Goal: Navigation & Orientation: Find specific page/section

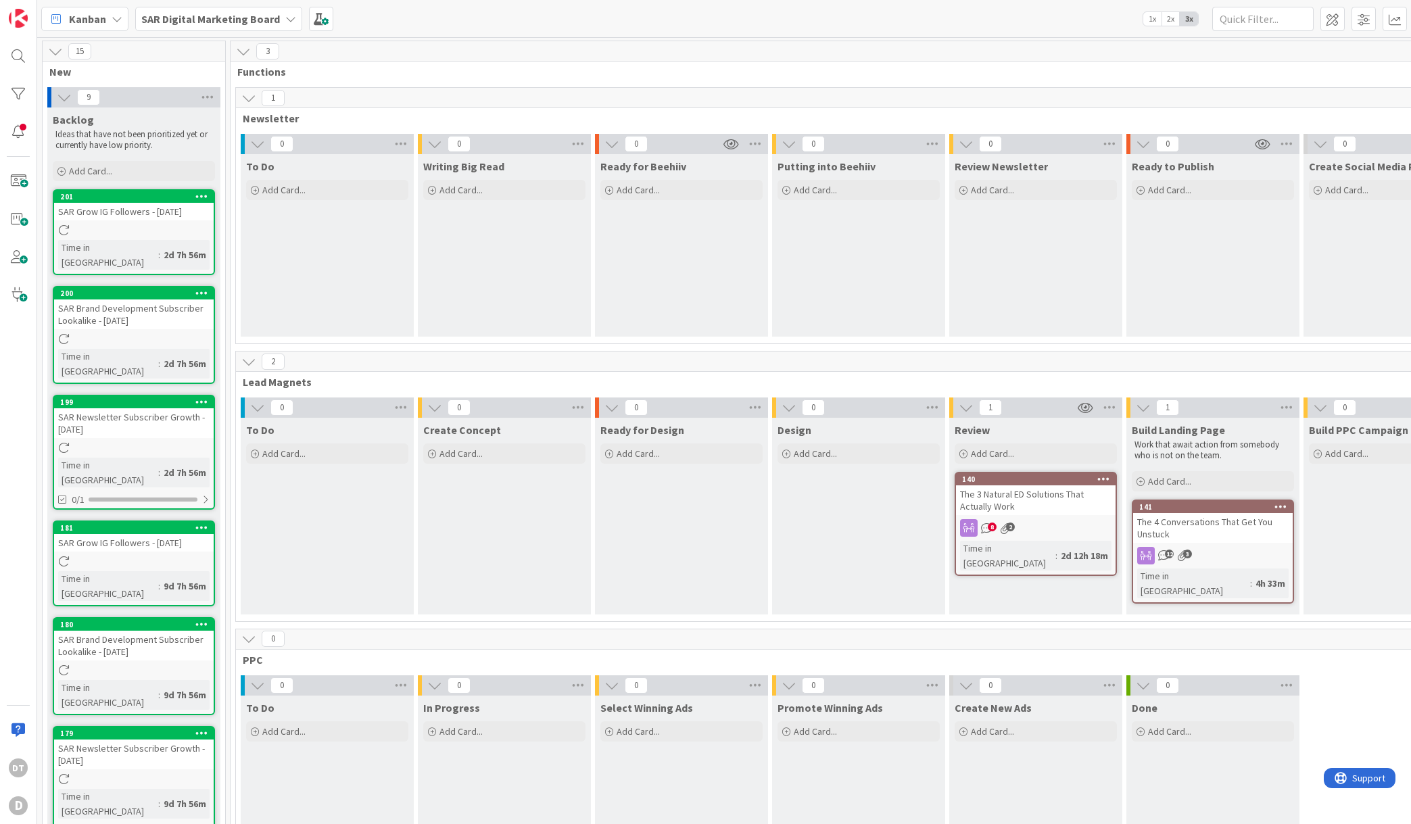
click at [996, 526] on span "8" at bounding box center [992, 527] width 9 height 9
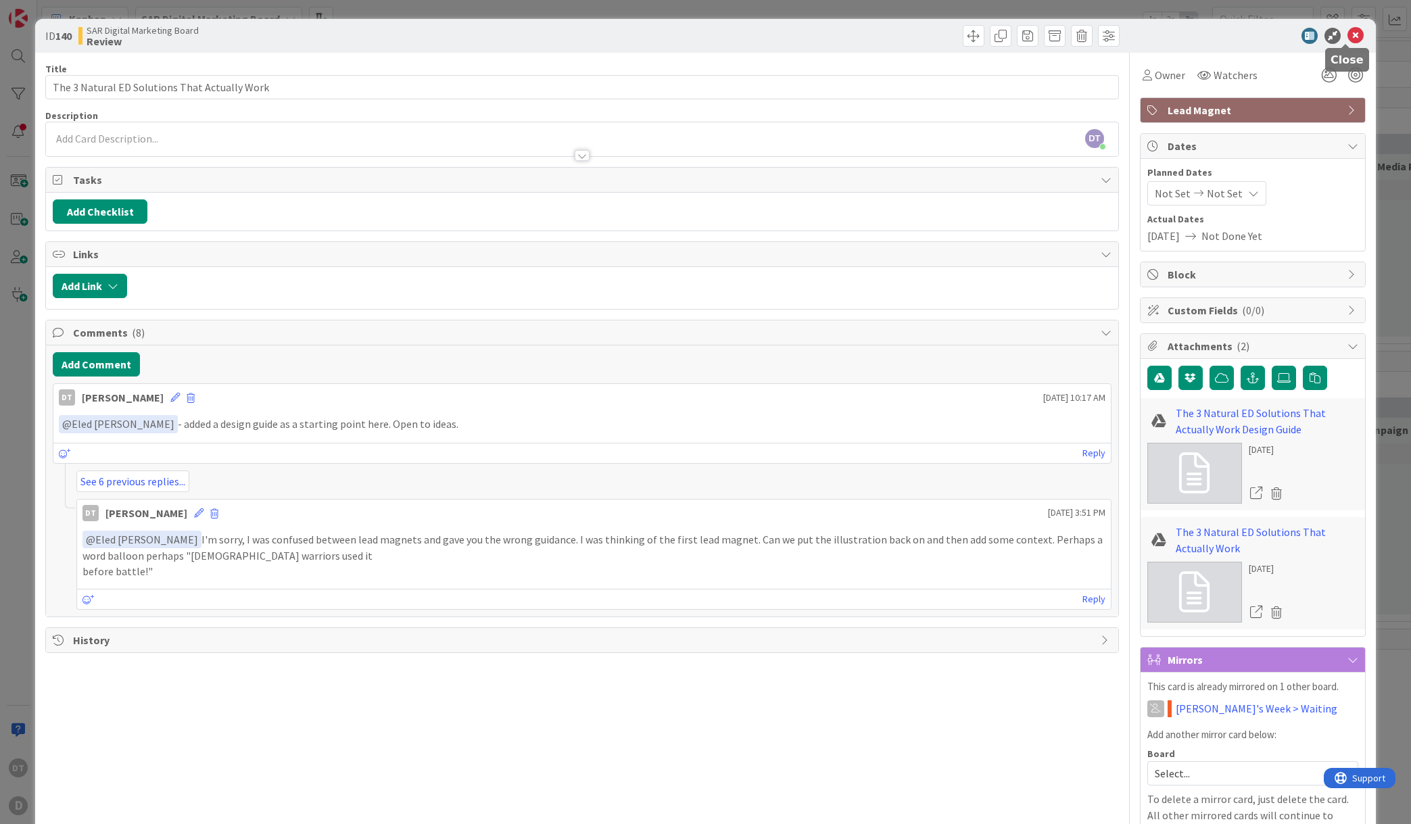
click at [1349, 38] on icon at bounding box center [1356, 36] width 16 height 16
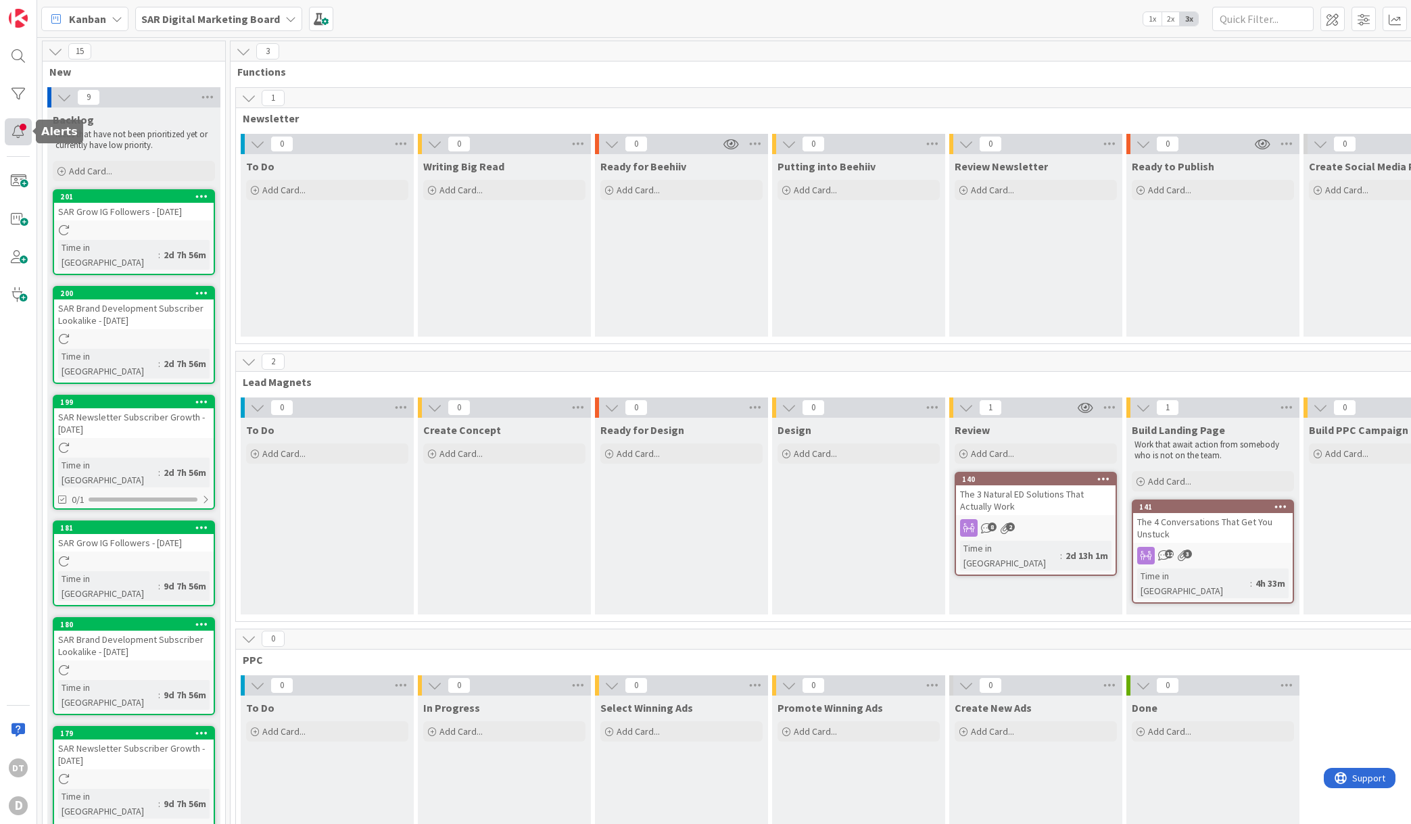
click at [14, 128] on div at bounding box center [18, 131] width 27 height 27
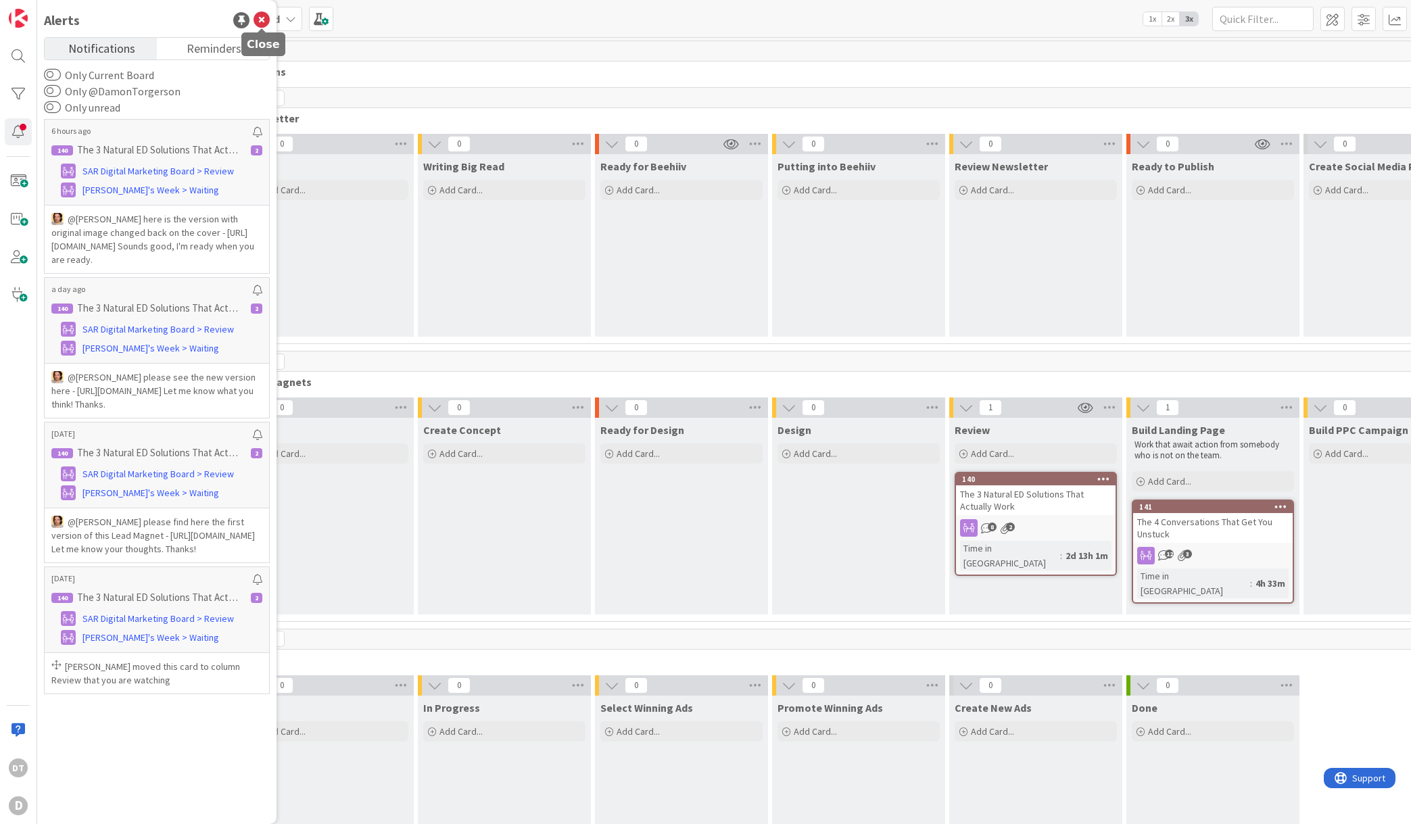
click at [260, 16] on icon at bounding box center [262, 20] width 16 height 16
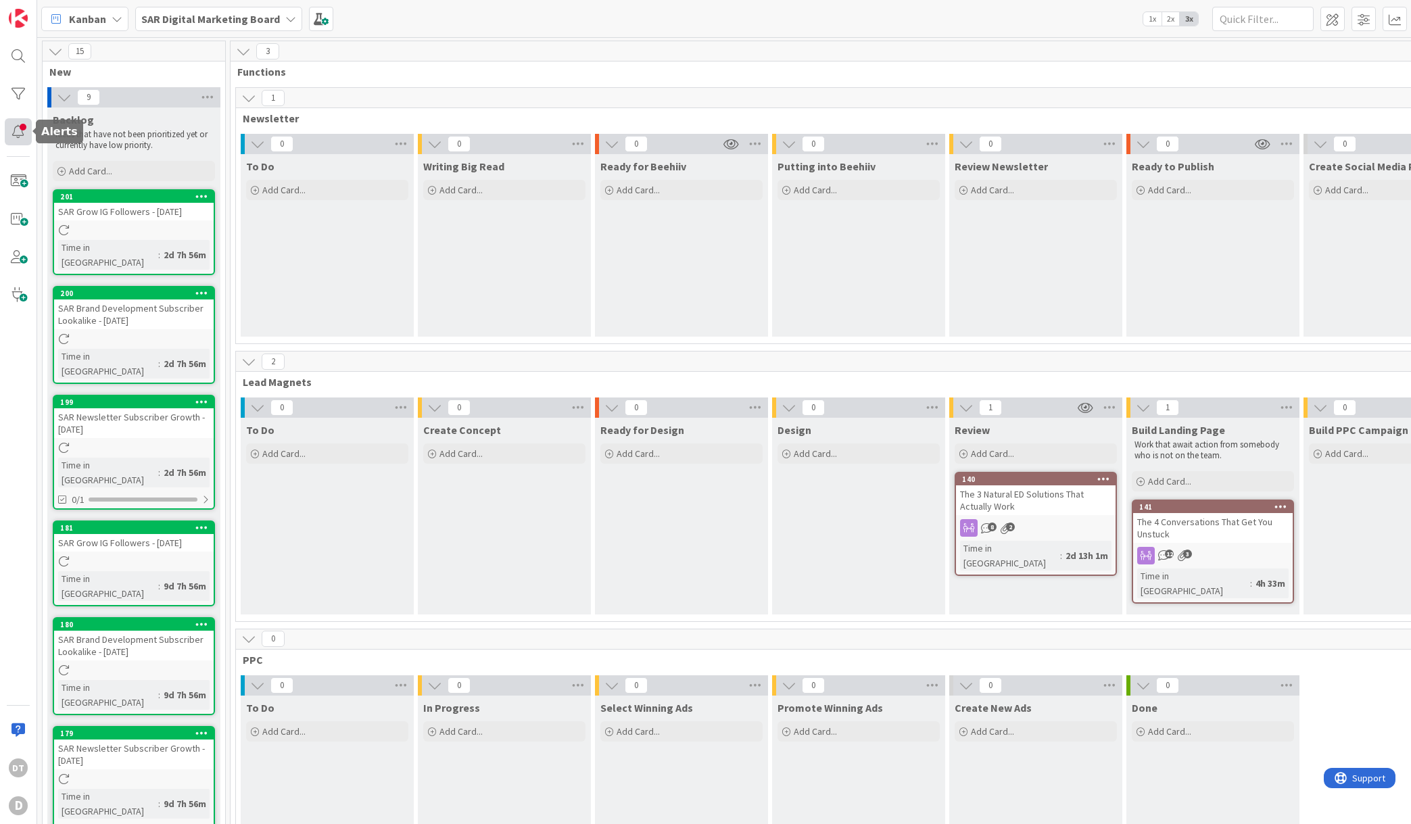
click at [20, 126] on div at bounding box center [18, 131] width 27 height 27
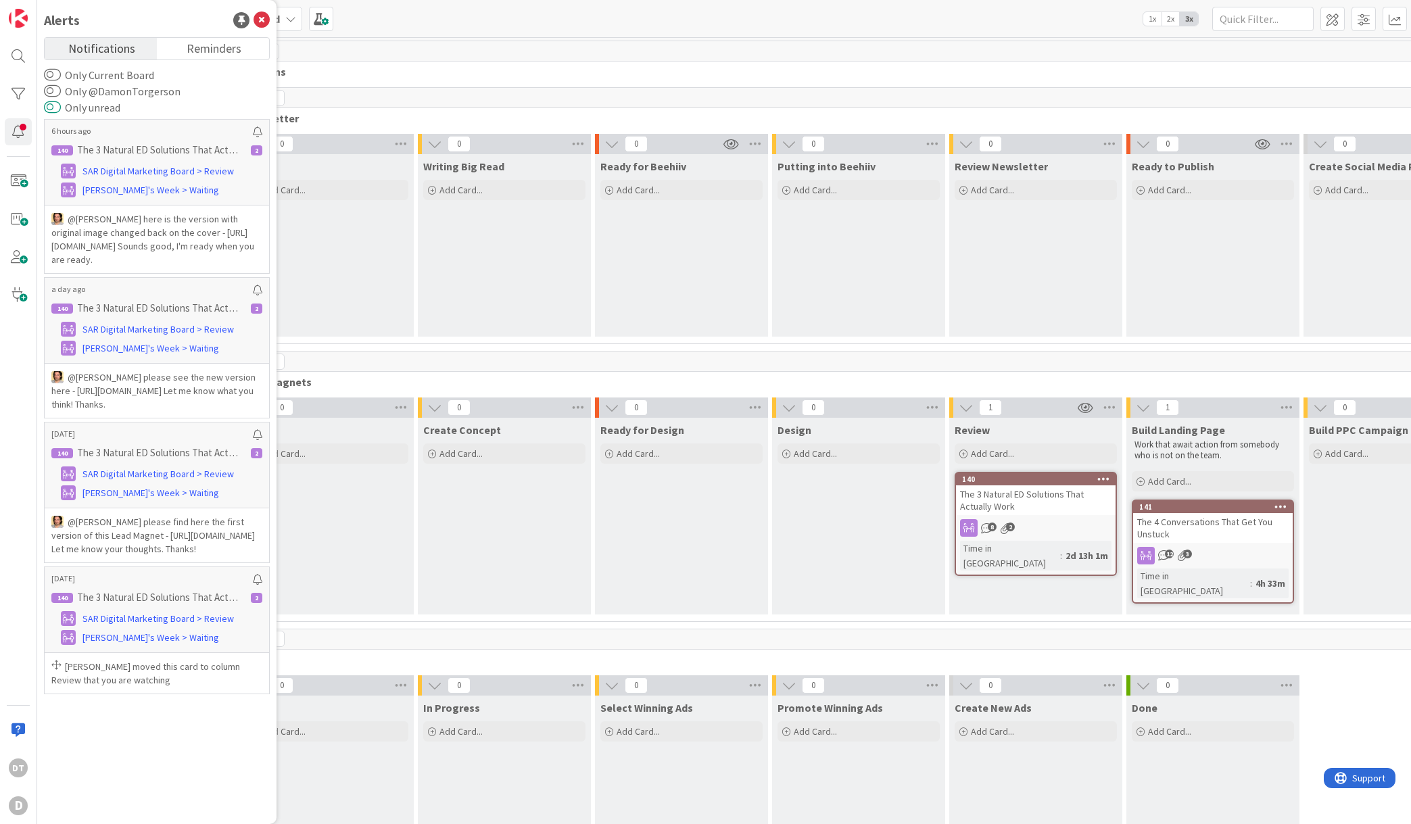
click at [54, 105] on button "Only unread" at bounding box center [52, 108] width 17 height 14
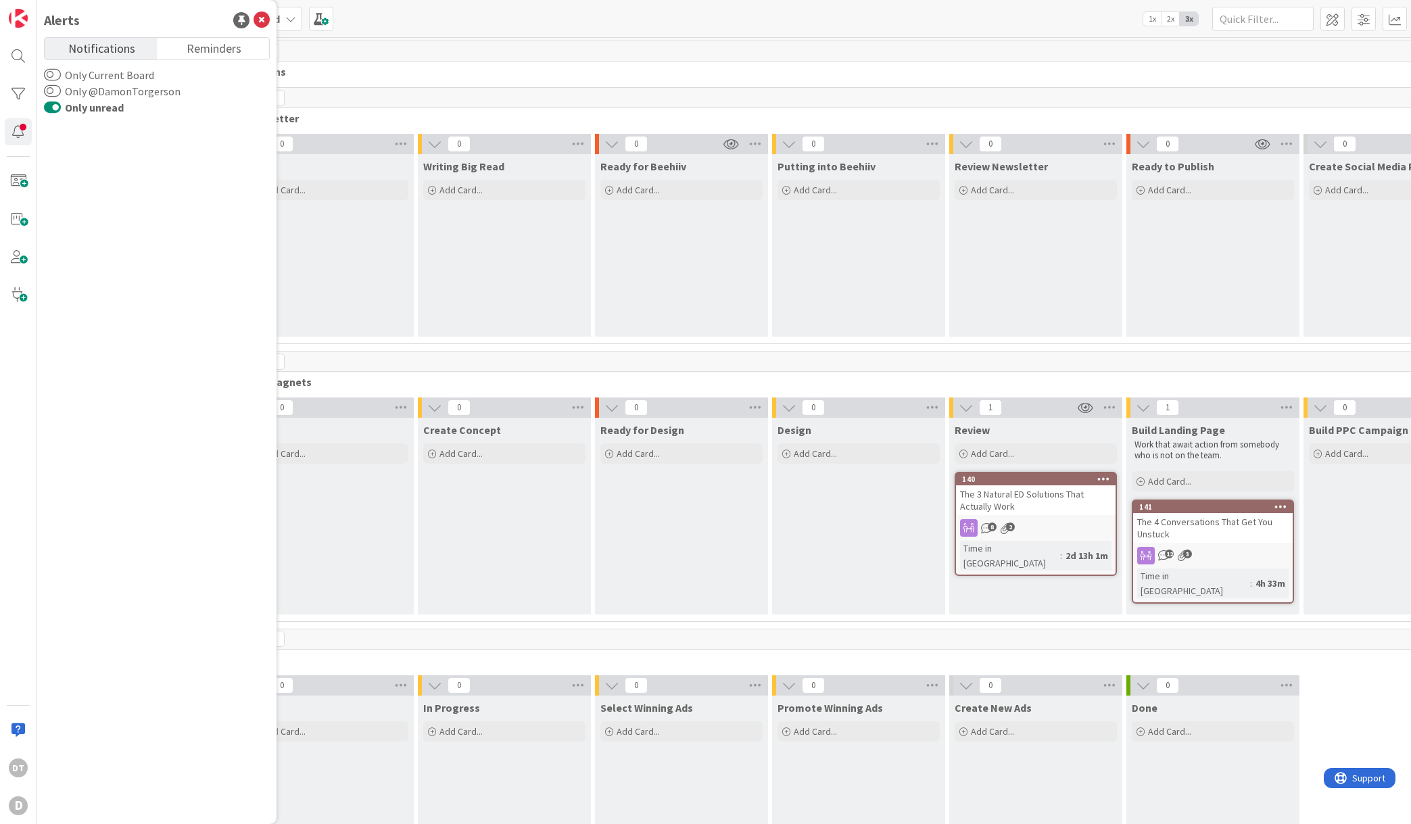
click at [48, 105] on button "Only unread" at bounding box center [52, 108] width 17 height 14
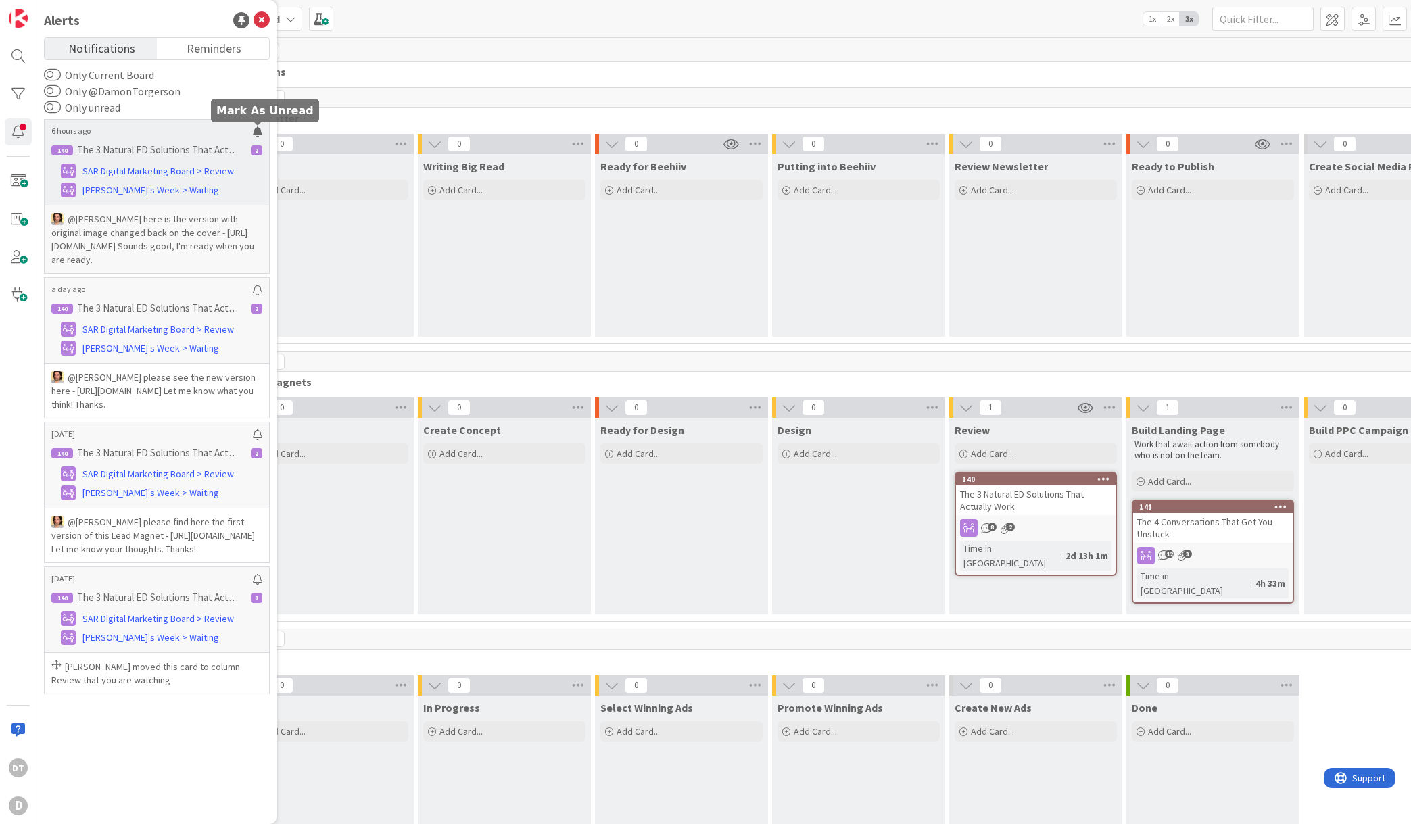
click at [254, 128] on div at bounding box center [257, 131] width 9 height 11
click at [258, 132] on div at bounding box center [257, 131] width 9 height 11
click at [207, 45] on span "Reminders" at bounding box center [214, 47] width 55 height 19
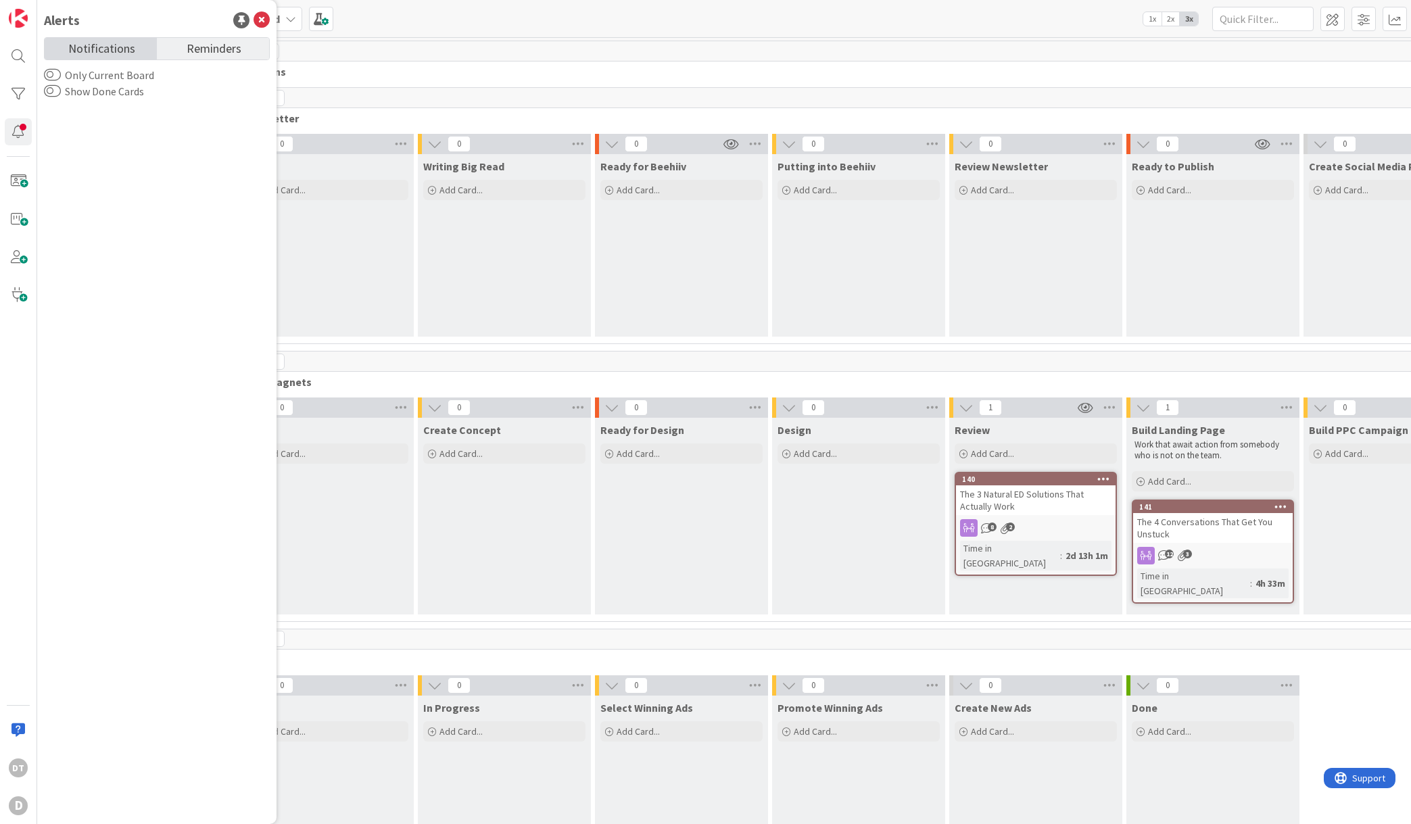
click at [87, 42] on span "Notifications" at bounding box center [101, 47] width 67 height 19
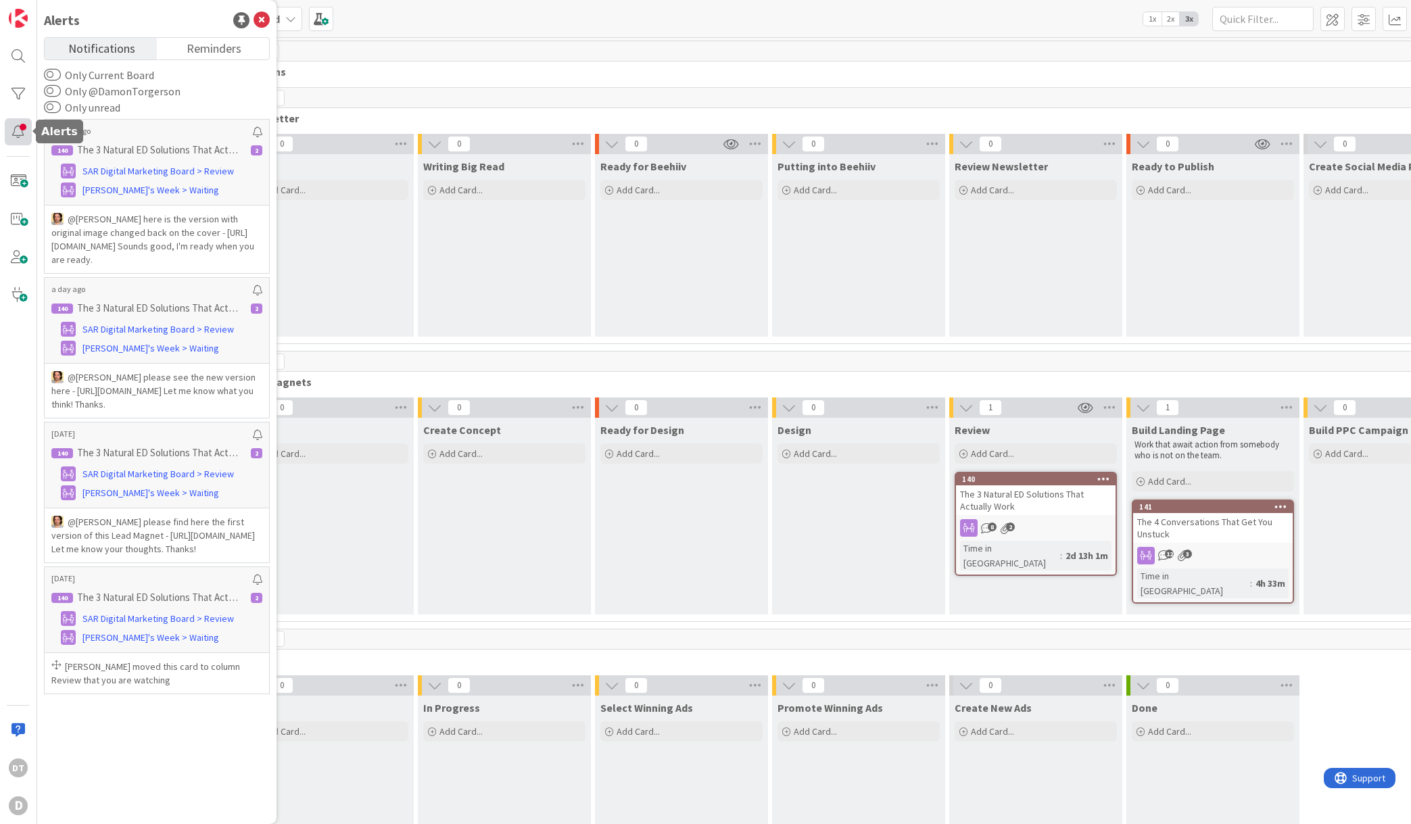
click at [17, 129] on div at bounding box center [18, 131] width 27 height 27
click at [260, 18] on icon at bounding box center [262, 20] width 16 height 16
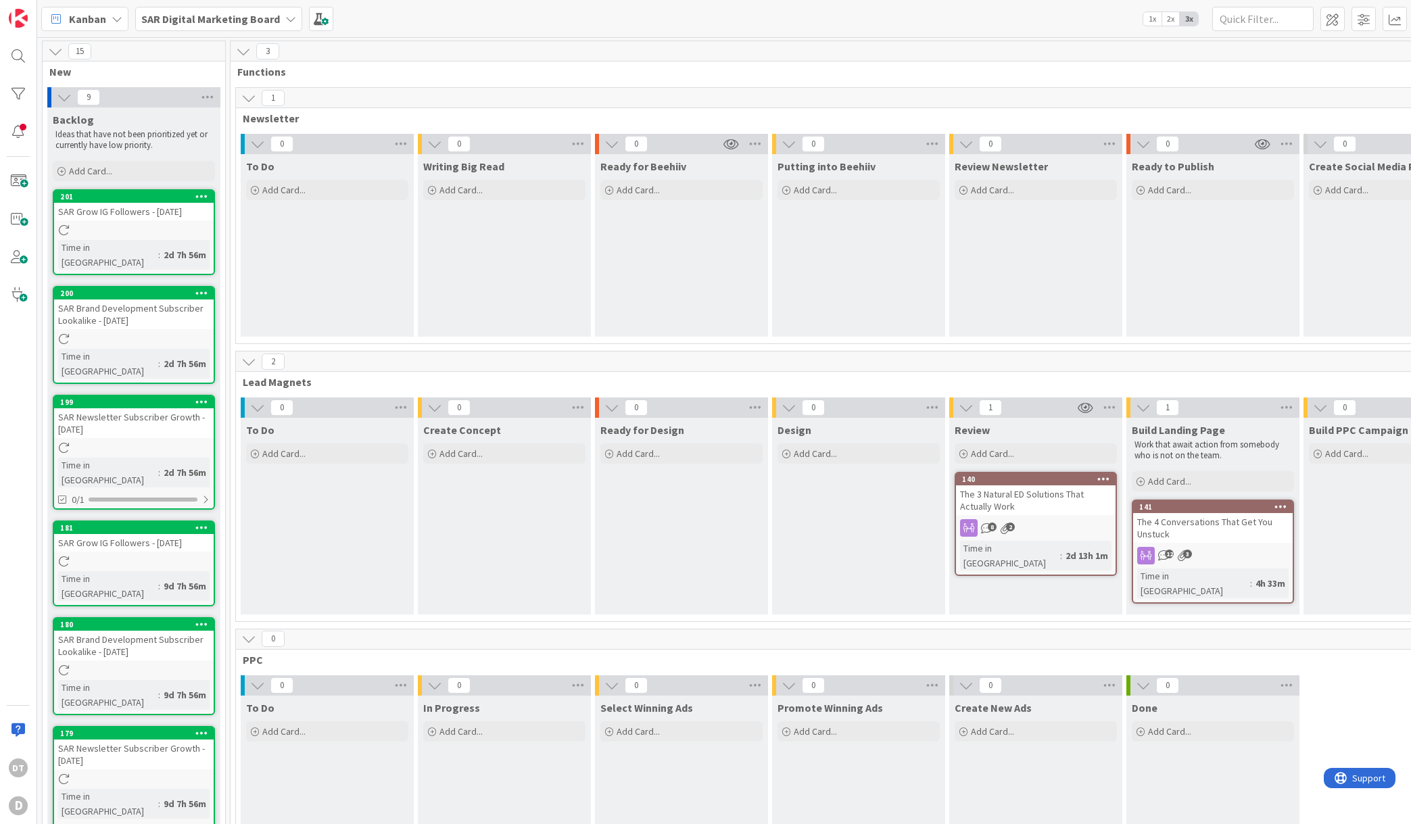
click at [121, 22] on icon at bounding box center [117, 19] width 11 height 11
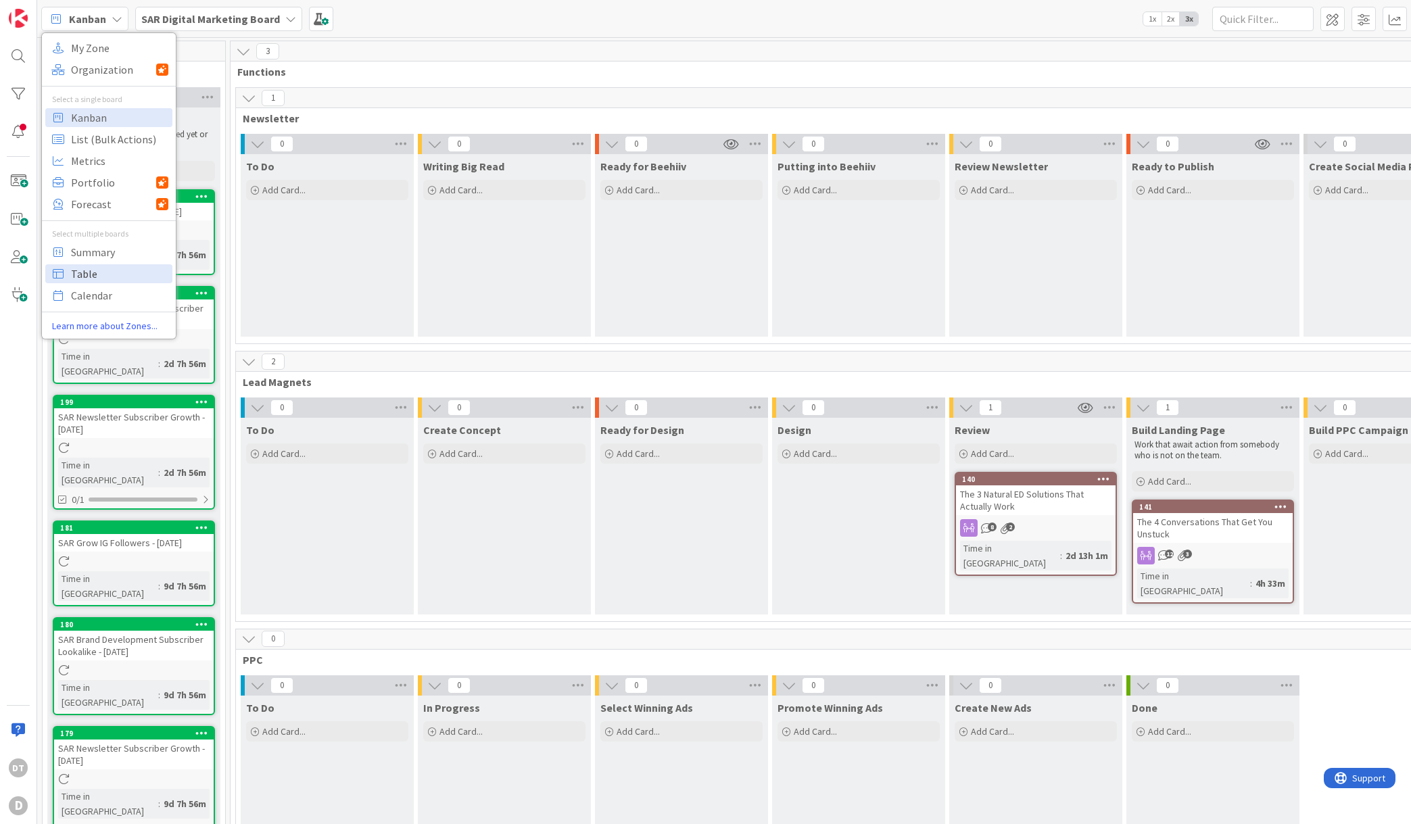
click at [117, 274] on span "Table" at bounding box center [119, 274] width 97 height 20
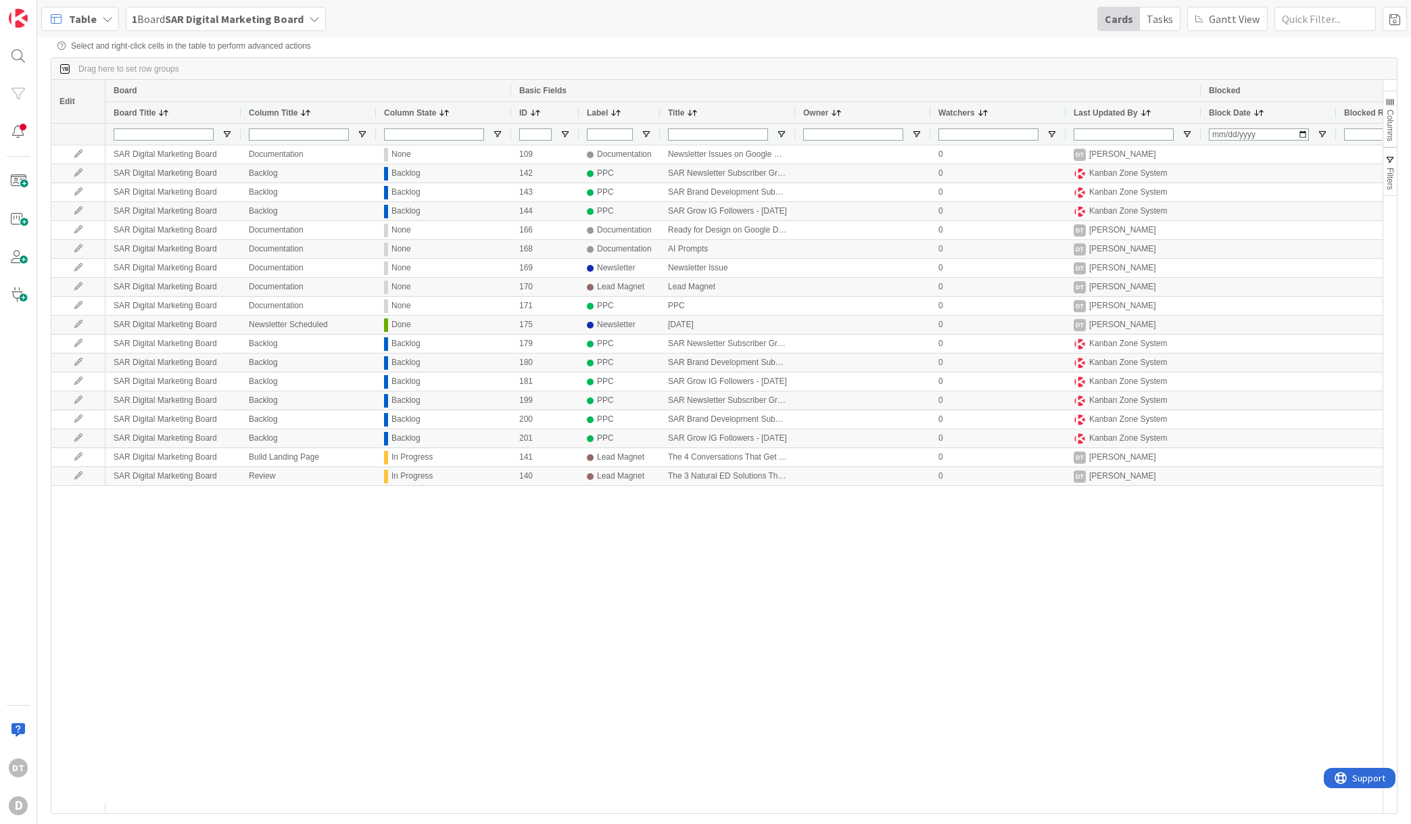
click at [102, 20] on icon at bounding box center [107, 19] width 11 height 11
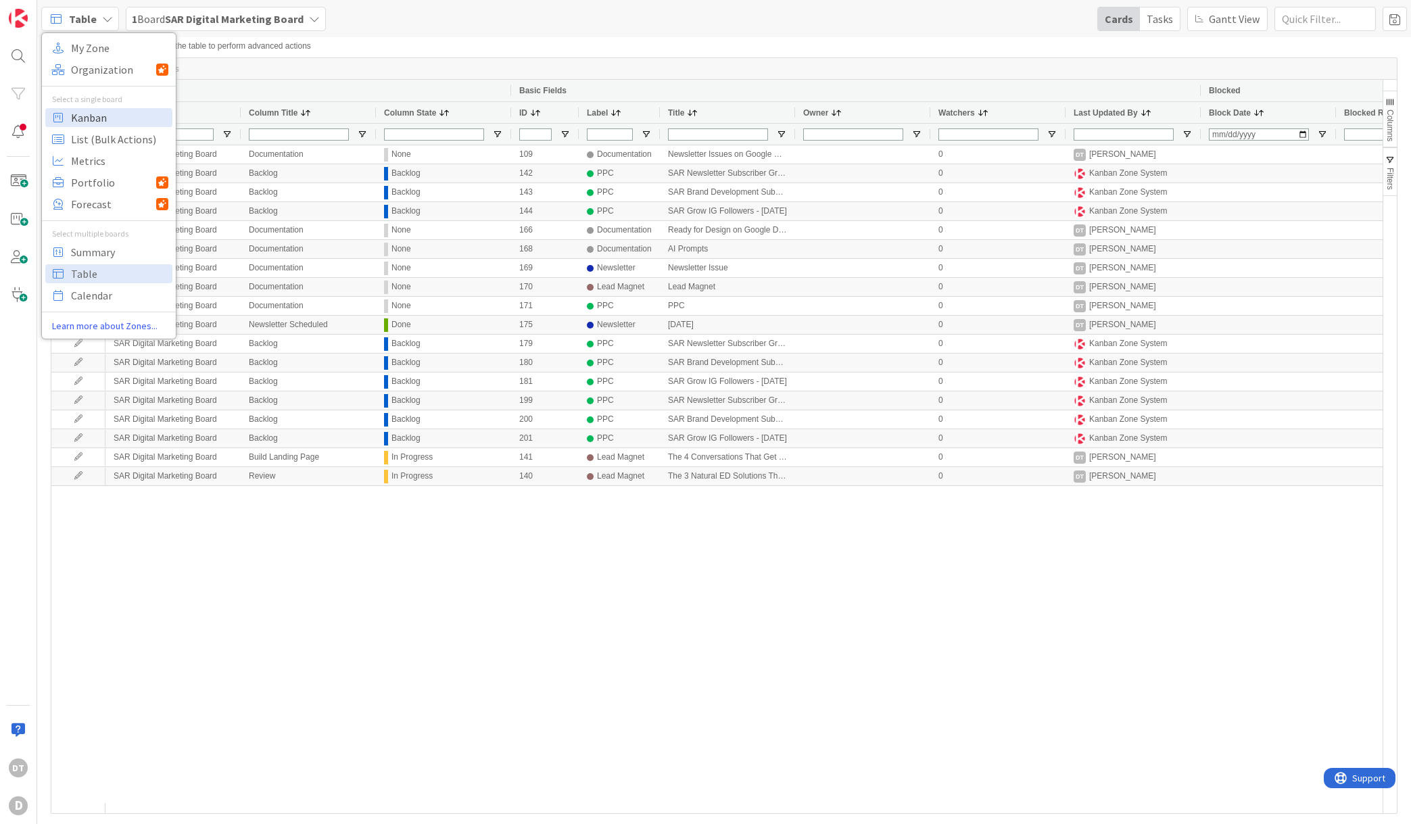
click at [100, 118] on span "Kanban" at bounding box center [119, 118] width 97 height 20
